Goal: Information Seeking & Learning: Learn about a topic

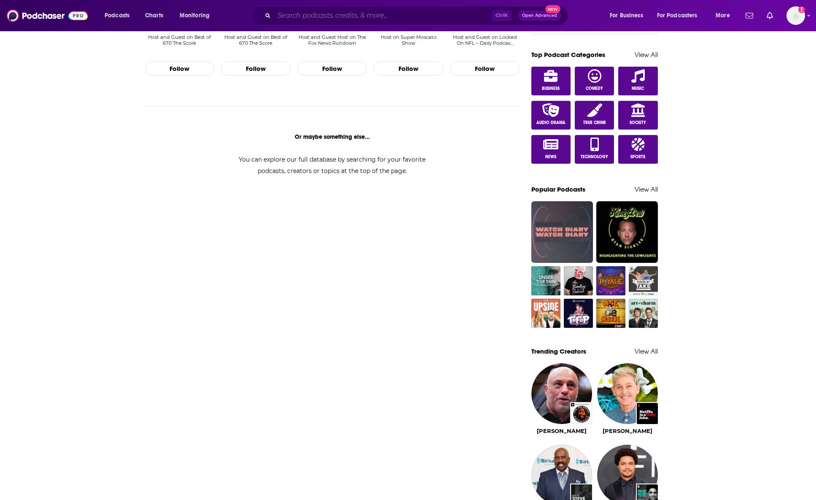
click at [294, 16] on input "Search podcasts, credits, & more..." at bounding box center [383, 16] width 218 height 14
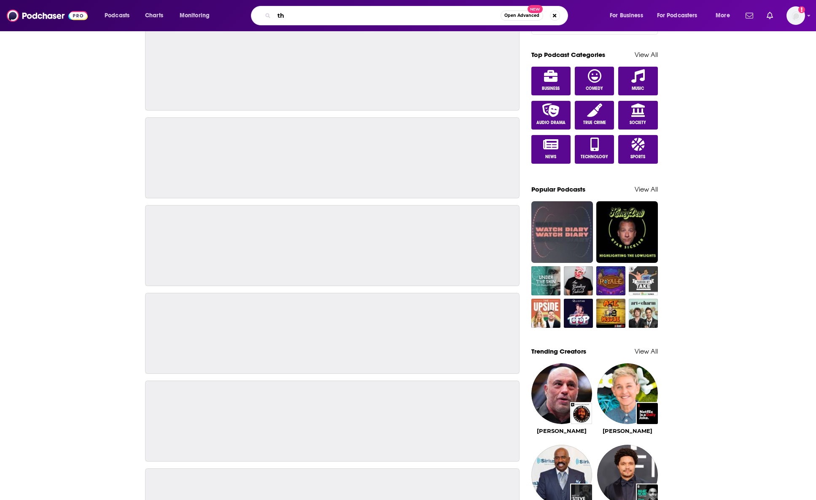
scroll to position [630, 0]
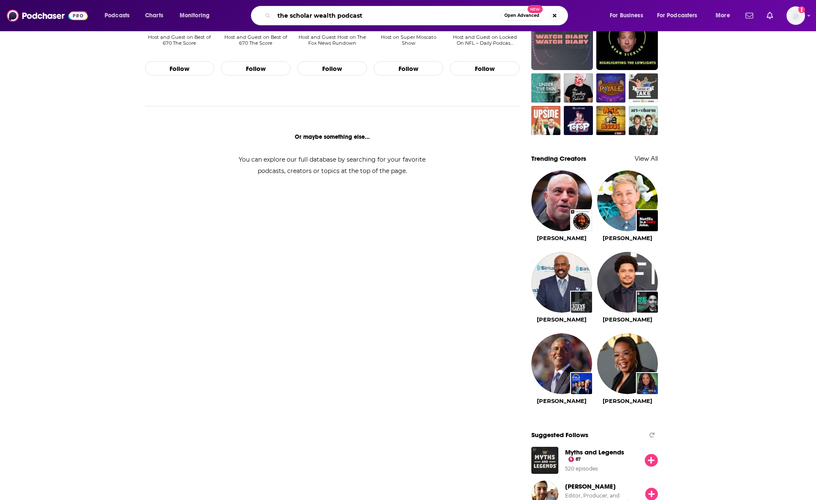
type input "the scholar wealth podcast"
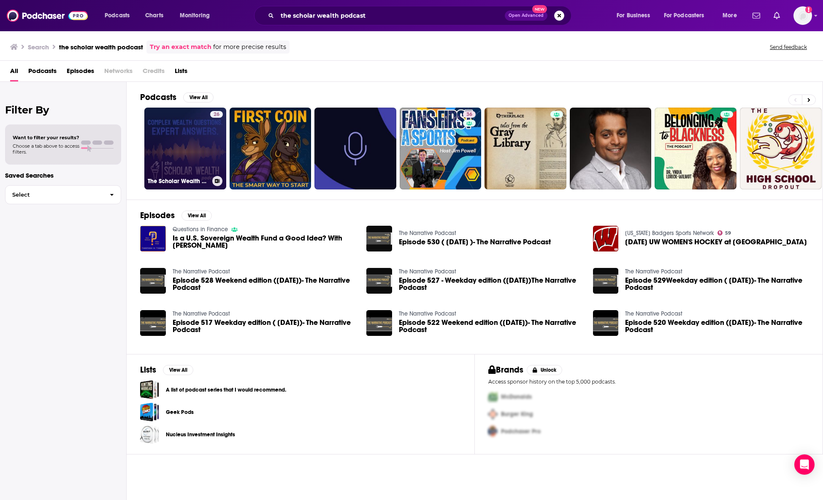
click at [184, 141] on link "26 The Scholar Wealth Podcast" at bounding box center [185, 149] width 82 height 82
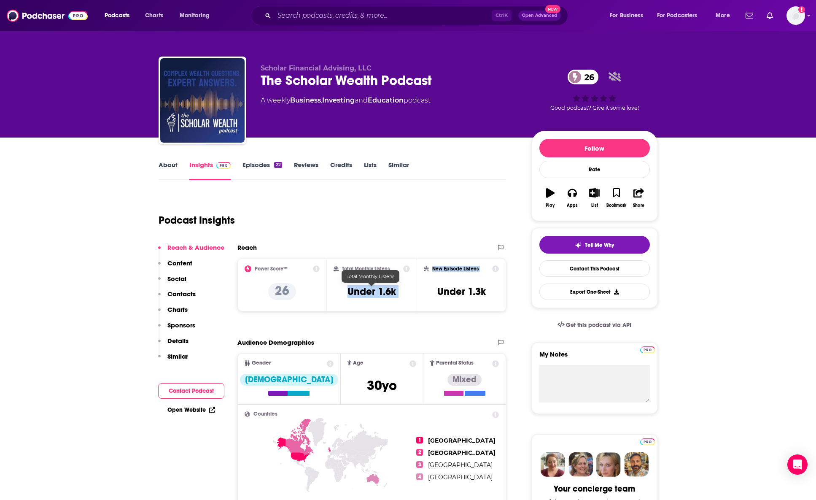
drag, startPoint x: 354, startPoint y: 293, endPoint x: 419, endPoint y: 297, distance: 66.0
click at [419, 297] on div "Power Score™ 26 Total Monthly Listens Under 1.6k New Episode Listens Under 1.3k" at bounding box center [372, 284] width 269 height 53
click at [400, 298] on div "Total Monthly Listens Under 1.6k" at bounding box center [372, 284] width 76 height 39
click at [401, 289] on div "Total Monthly Listens Under 1.6k" at bounding box center [372, 284] width 76 height 39
click at [389, 289] on h3 "Under 1.6k" at bounding box center [372, 291] width 49 height 13
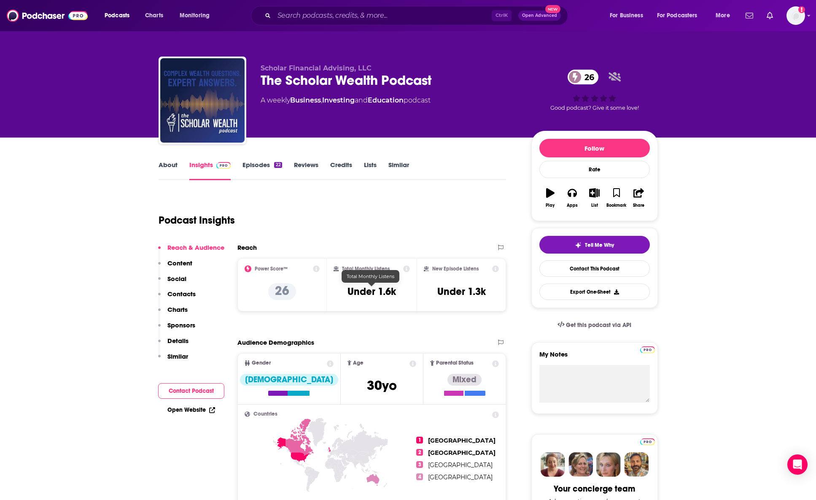
click at [350, 289] on h3 "Under 1.6k" at bounding box center [372, 291] width 49 height 13
drag, startPoint x: 348, startPoint y: 289, endPoint x: 399, endPoint y: 286, distance: 50.7
click at [399, 286] on div "Total Monthly Listens Under 1.6k" at bounding box center [372, 284] width 76 height 39
copy h3 "Under 1.6k"
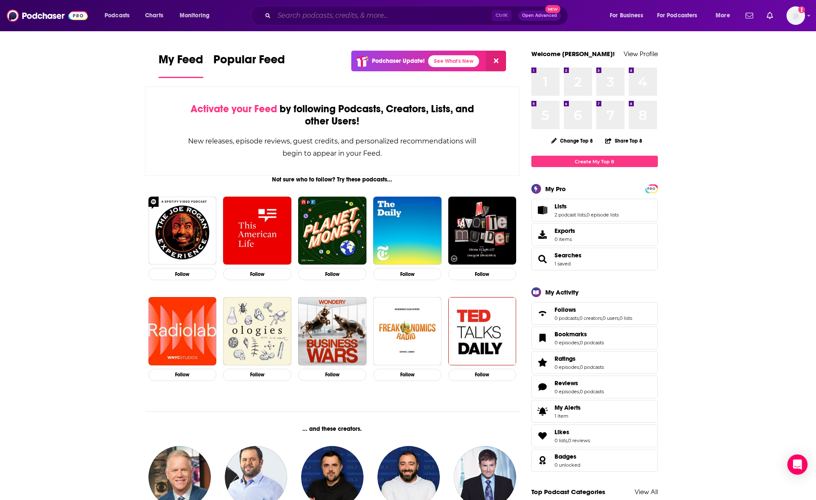
click at [345, 18] on input "Search podcasts, credits, & more..." at bounding box center [383, 16] width 218 height 14
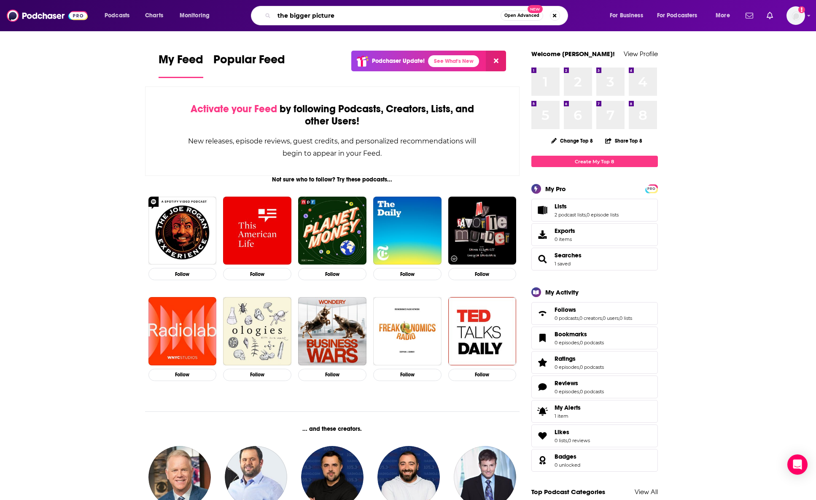
type input "the bigger picture"
